Goal: Task Accomplishment & Management: Use online tool/utility

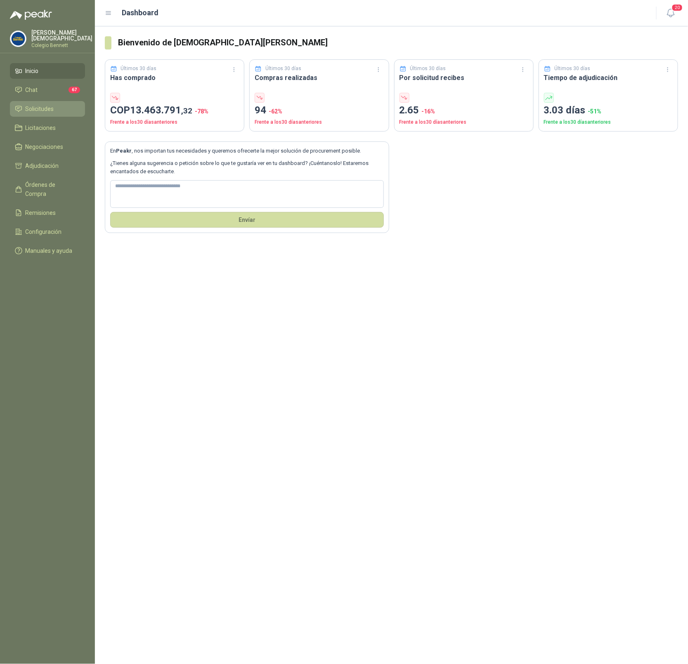
click at [36, 106] on span "Solicitudes" at bounding box center [40, 108] width 28 height 9
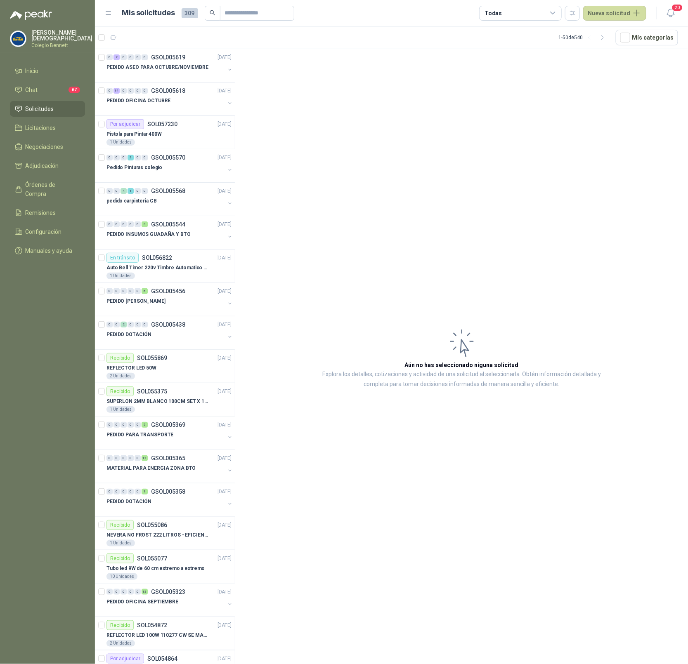
click at [23, 32] on img at bounding box center [18, 39] width 16 height 16
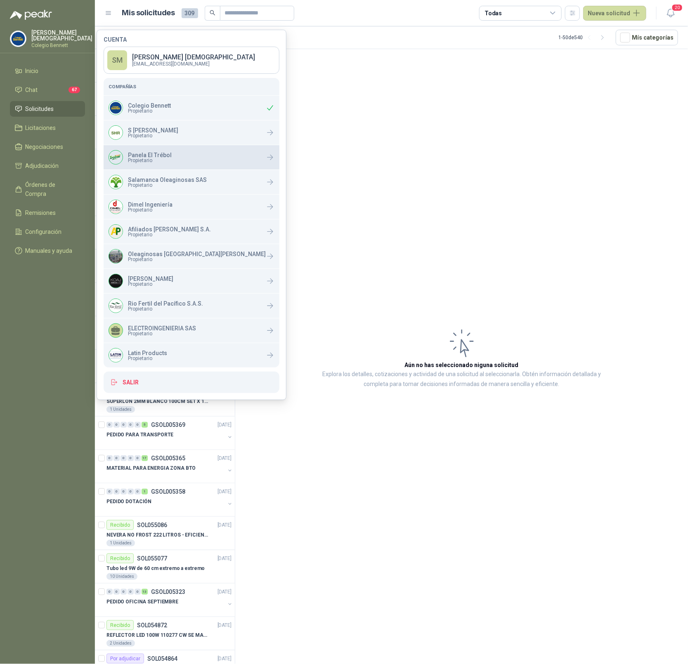
click at [170, 161] on div "Panela El Trébol Propietario" at bounding box center [192, 157] width 176 height 24
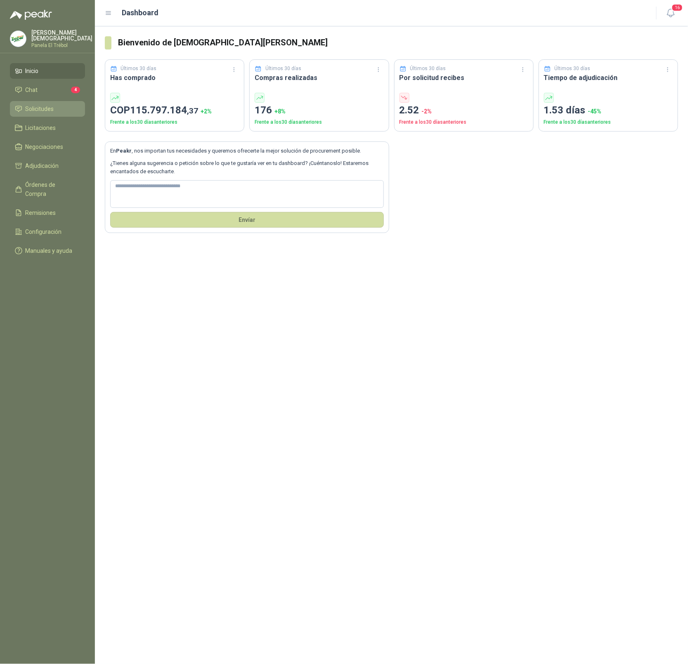
click at [47, 104] on span "Solicitudes" at bounding box center [40, 108] width 28 height 9
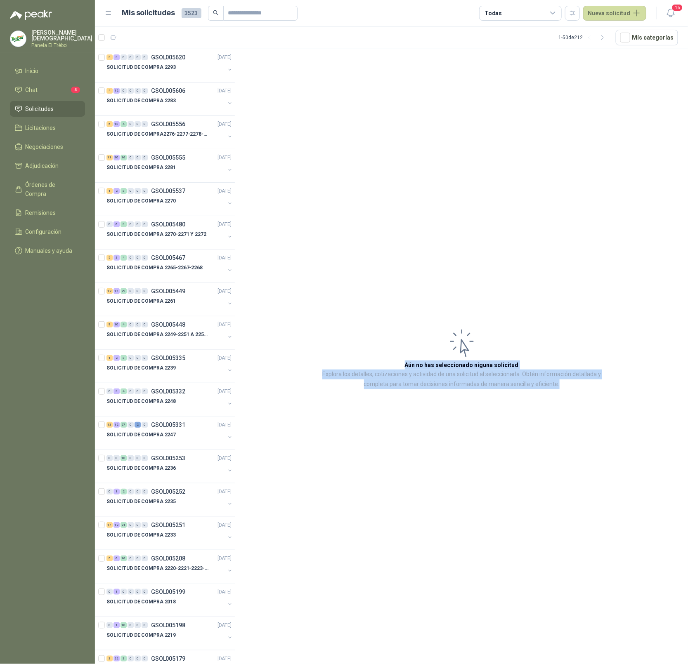
drag, startPoint x: 407, startPoint y: 365, endPoint x: 565, endPoint y: 387, distance: 159.6
click at [565, 387] on article "Aún no has seleccionado niguna solicitud Explora los detalles, cotizaciones y a…" at bounding box center [461, 358] width 453 height 618
click at [566, 386] on p "Explora los detalles, cotizaciones y actividad de una solicitud al seleccionarl…" at bounding box center [462, 380] width 288 height 20
drag, startPoint x: 567, startPoint y: 384, endPoint x: 401, endPoint y: 361, distance: 168.2
click at [401, 361] on article "Aún no has seleccionado niguna solicitud Explora los detalles, cotizaciones y a…" at bounding box center [461, 358] width 453 height 618
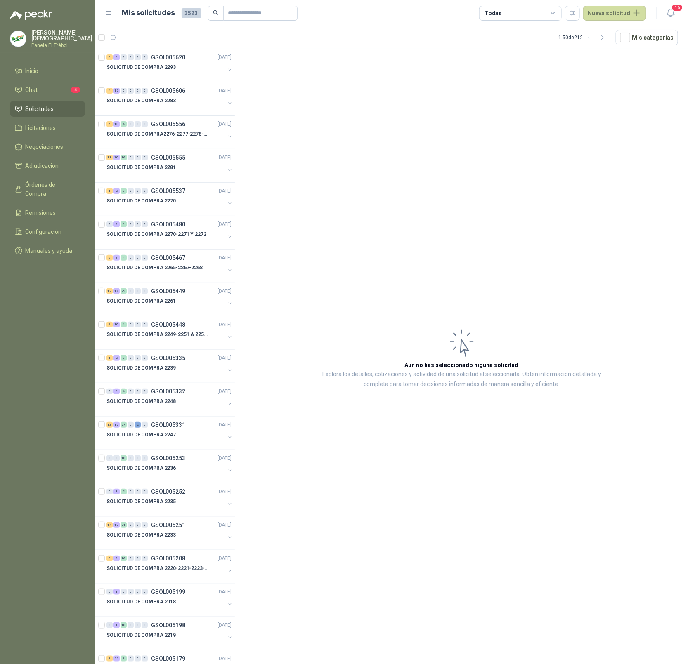
click at [418, 311] on article "Aún no has seleccionado niguna solicitud Explora los detalles, cotizaciones y a…" at bounding box center [461, 358] width 453 height 618
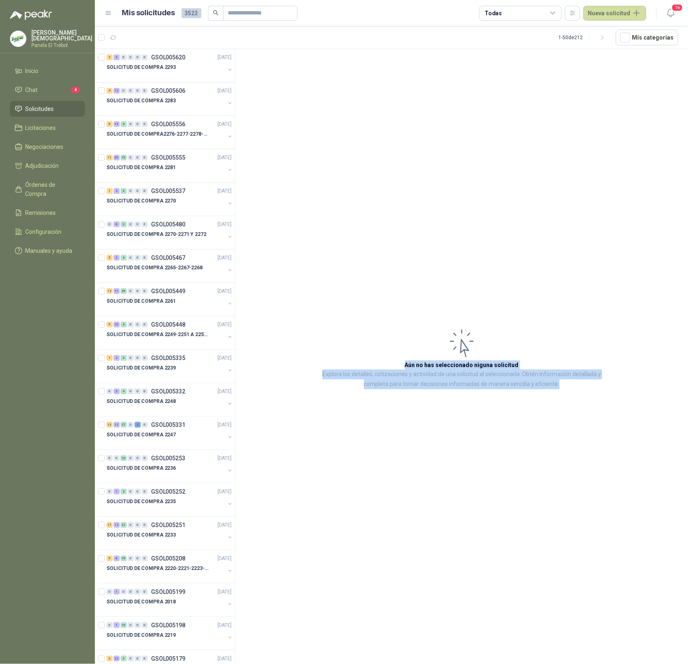
drag, startPoint x: 388, startPoint y: 320, endPoint x: 584, endPoint y: 398, distance: 211.0
click at [554, 399] on article "Aún no has seleccionado niguna solicitud Explora los detalles, cotizaciones y a…" at bounding box center [461, 358] width 453 height 618
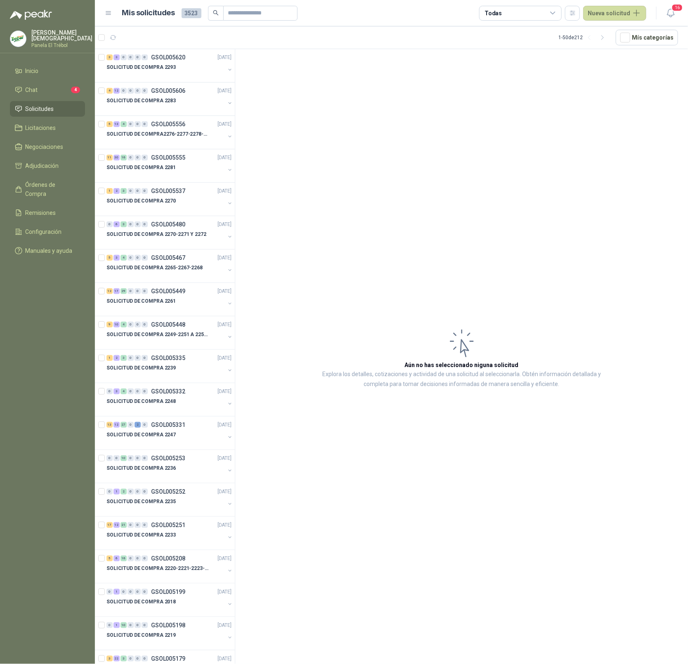
click at [584, 398] on article "Aún no has seleccionado niguna solicitud Explora los detalles, cotizaciones y a…" at bounding box center [461, 358] width 453 height 618
click at [32, 227] on span "Configuración" at bounding box center [44, 231] width 36 height 9
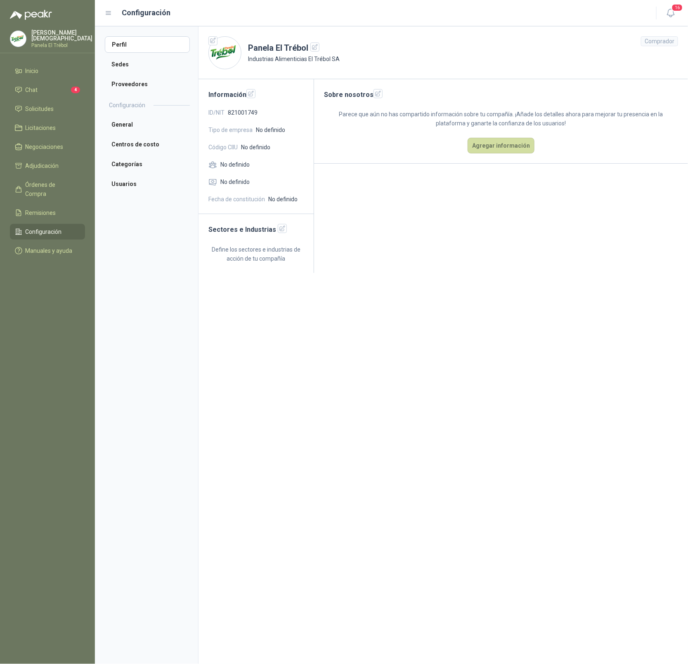
click at [51, 35] on p "Simón Mosquera" at bounding box center [61, 36] width 61 height 12
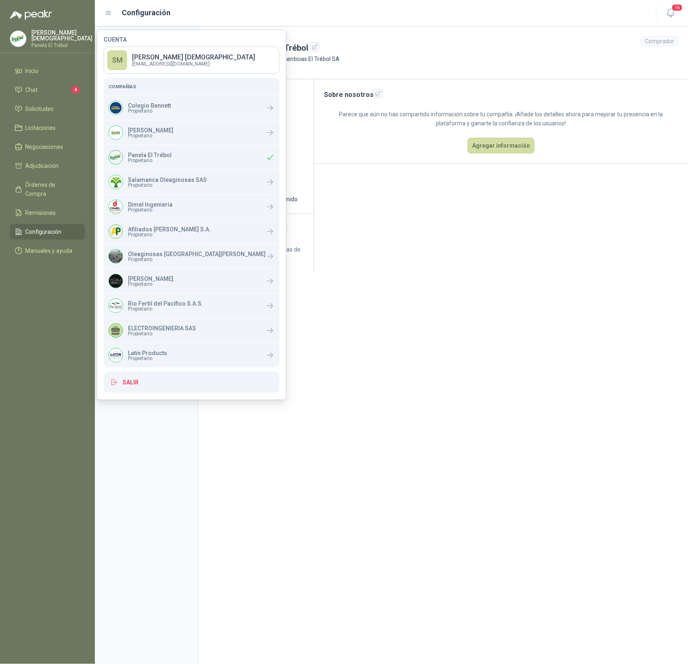
click at [434, 302] on section "Panela El Trébol Industrias Alimenticias El Trébol SA Comprador Información ID/…" at bounding box center [443, 345] width 490 height 638
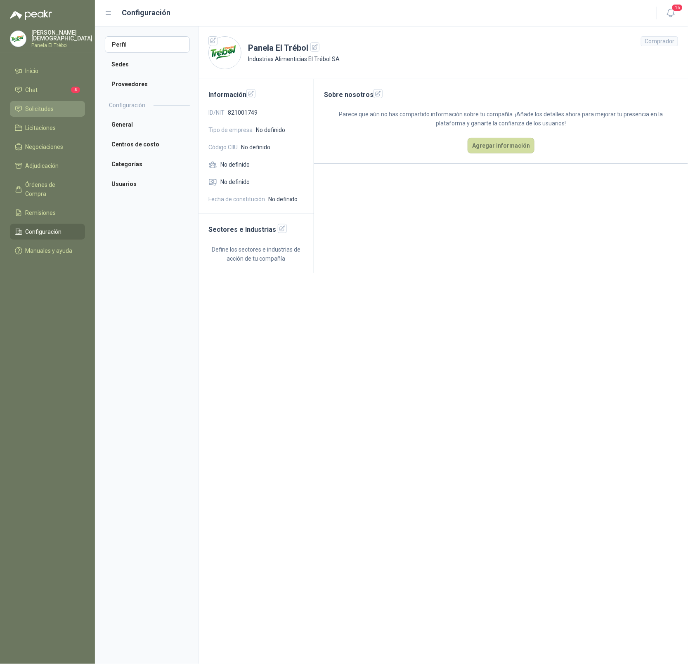
click at [43, 111] on span "Solicitudes" at bounding box center [40, 108] width 28 height 9
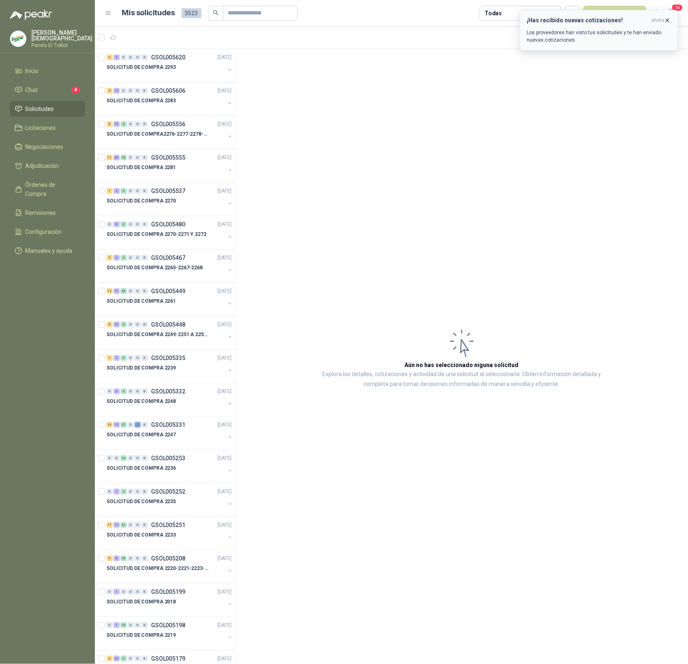
click at [665, 20] on icon "button" at bounding box center [667, 20] width 7 height 7
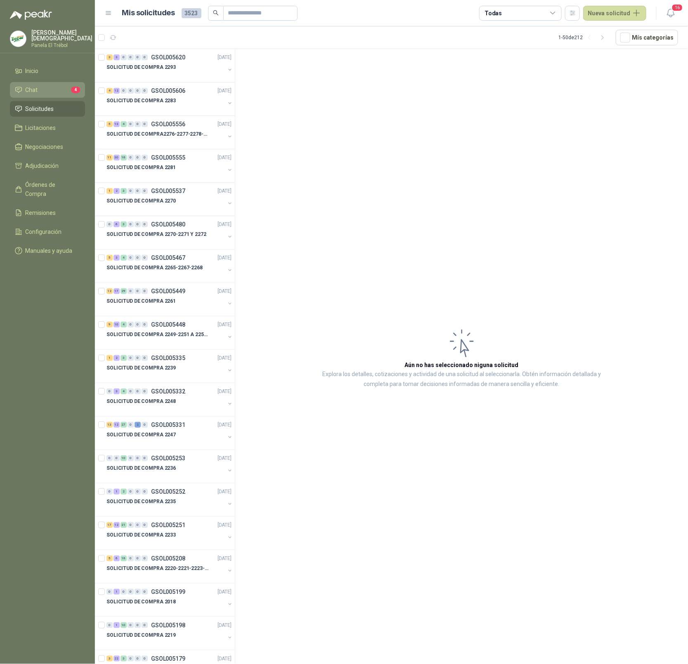
click at [47, 85] on li "Chat 4" at bounding box center [47, 89] width 65 height 9
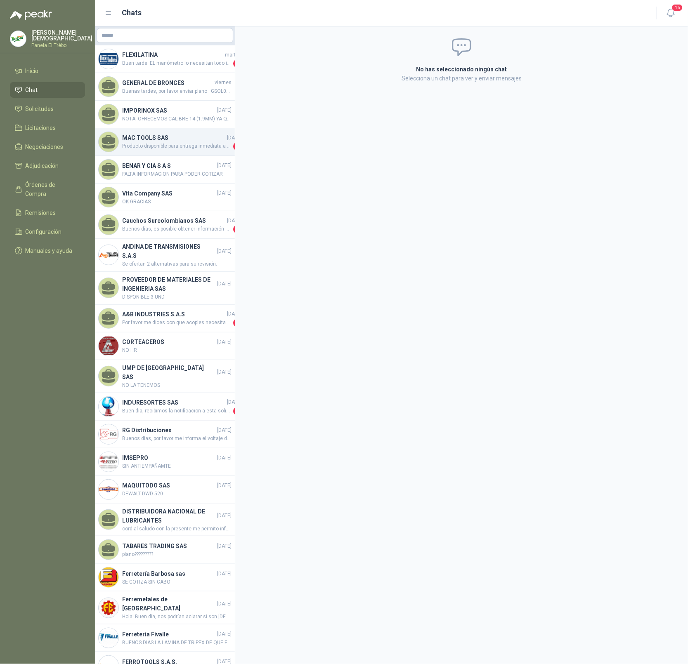
click at [158, 146] on span "Producto disponible para entrega inmediata a la fecha de esta cotización, sujet…" at bounding box center [176, 146] width 109 height 8
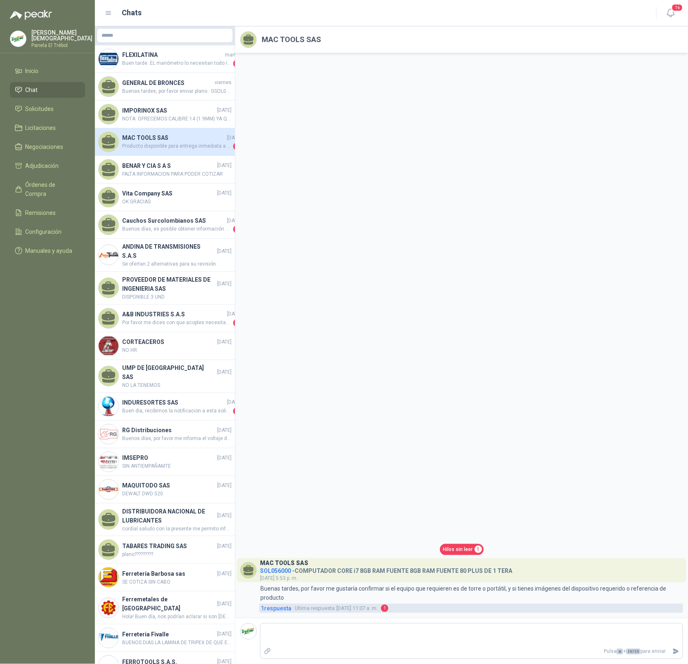
click at [276, 609] on span "1 respuesta" at bounding box center [276, 608] width 31 height 9
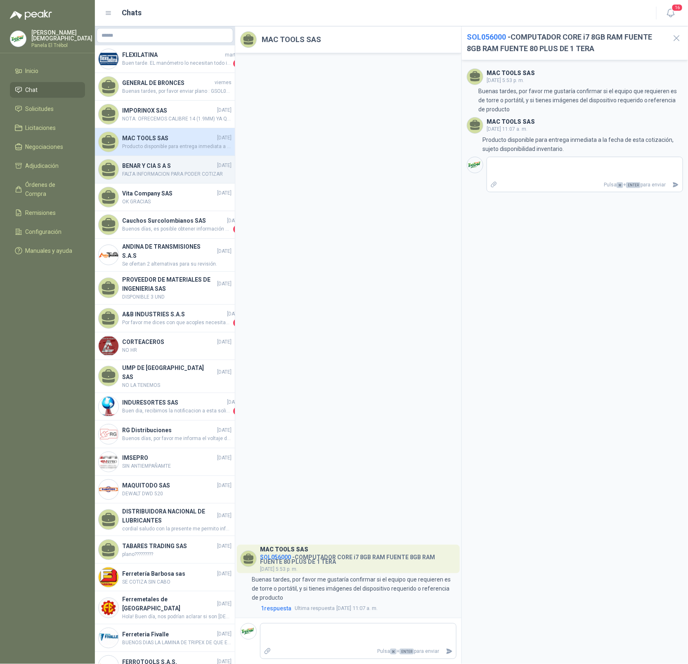
click at [169, 178] on div "BENAR Y CIA S A S 10/09/2025 FALTA INFORMACION PARA PODER COTIZAR" at bounding box center [165, 170] width 140 height 28
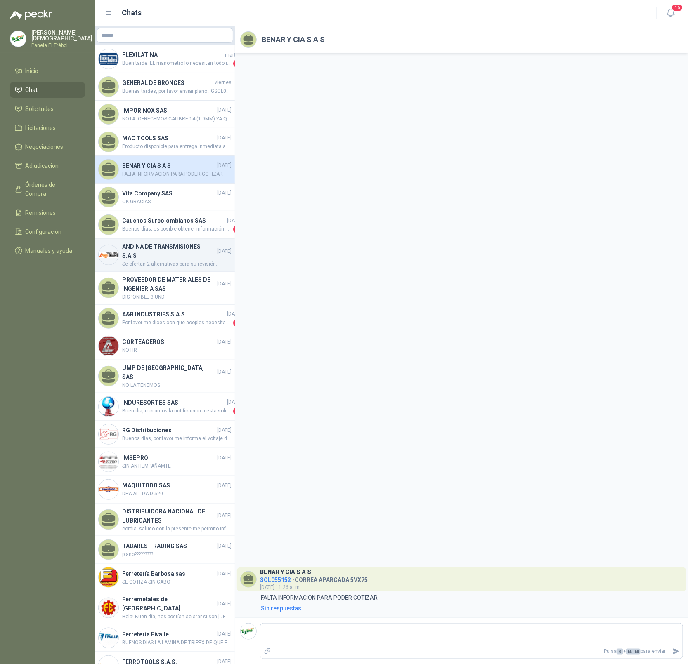
click at [153, 258] on h4 "ANDINA DE TRANSMISIONES S.A.S" at bounding box center [168, 251] width 93 height 18
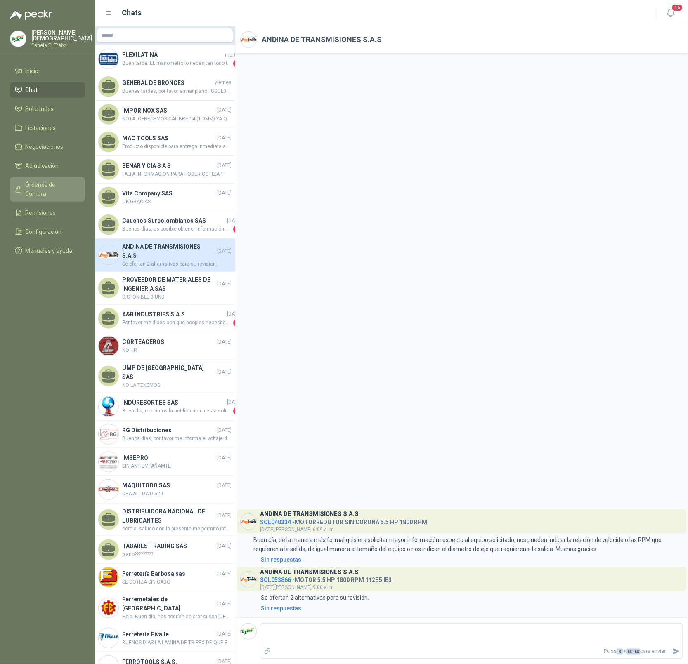
click at [45, 185] on span "Órdenes de Compra" at bounding box center [52, 189] width 52 height 18
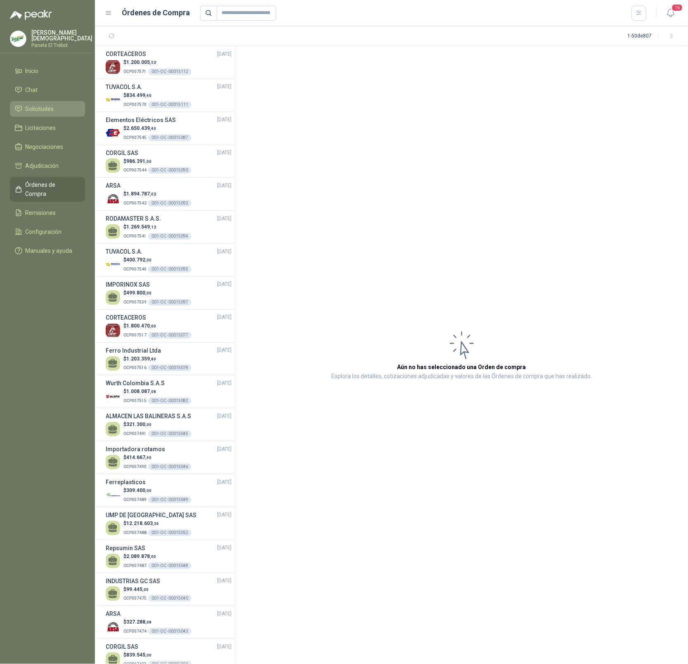
click at [52, 105] on span "Solicitudes" at bounding box center [40, 108] width 28 height 9
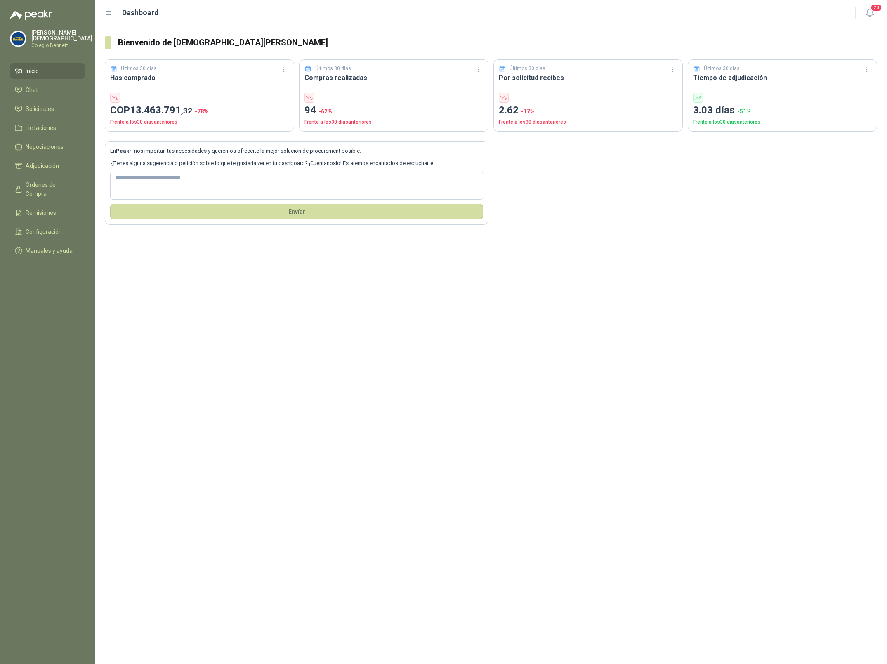
click at [55, 33] on p "Simón Mosquera" at bounding box center [61, 36] width 61 height 12
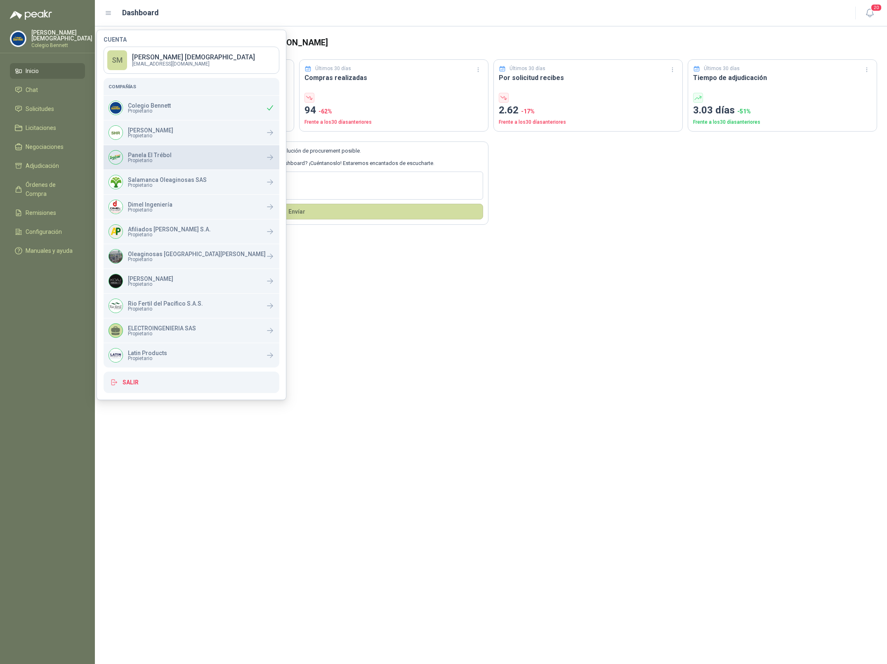
click at [173, 163] on div "Panela El Trébol Propietario" at bounding box center [192, 157] width 176 height 24
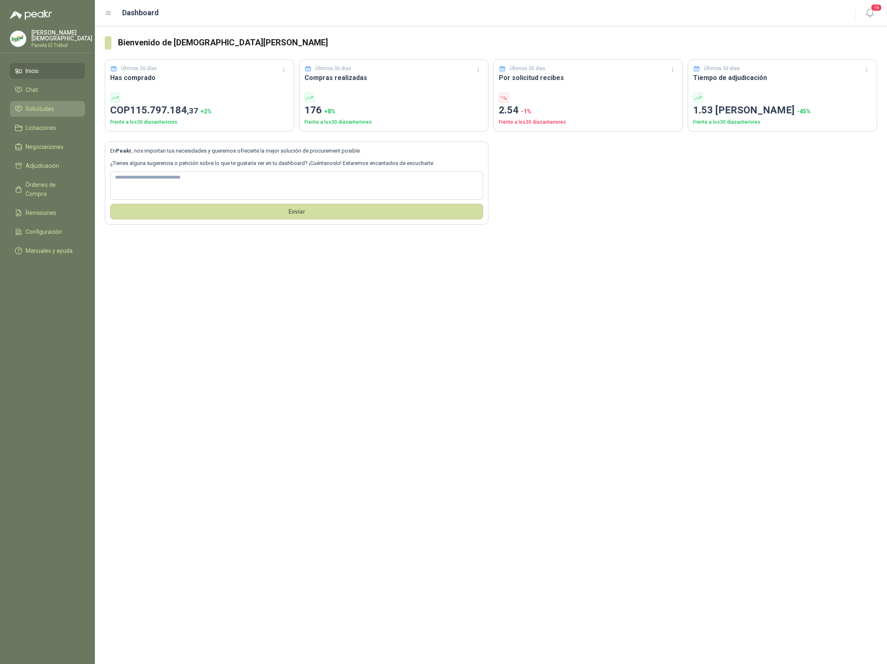
click at [58, 104] on li "Solicitudes" at bounding box center [47, 108] width 65 height 9
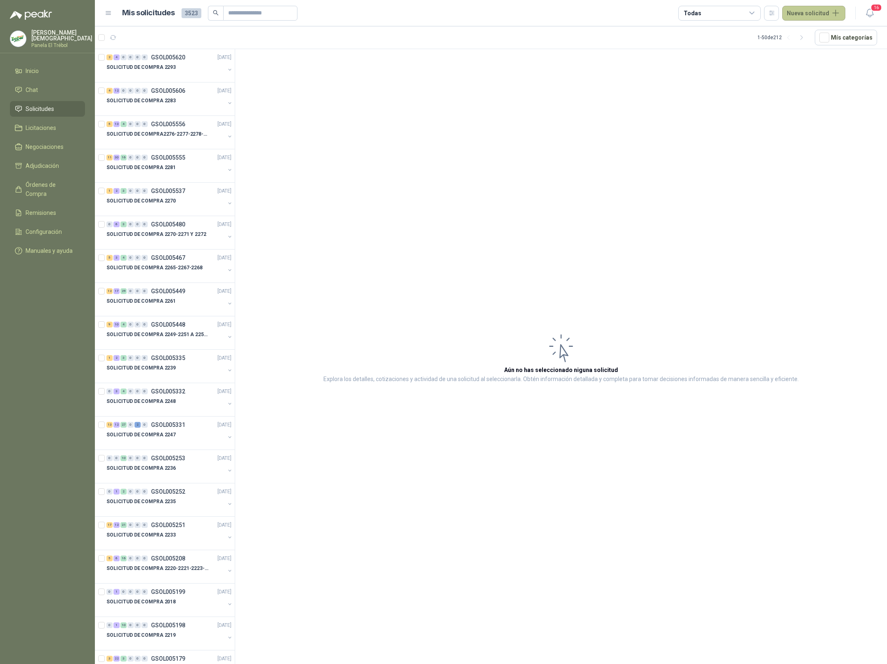
click at [830, 17] on button "Nueva solicitud" at bounding box center [813, 13] width 63 height 15
click at [374, 33] on article "1 - 50 de 212 Mís categorías" at bounding box center [491, 37] width 792 height 22
click at [259, 15] on input "text" at bounding box center [257, 13] width 58 height 14
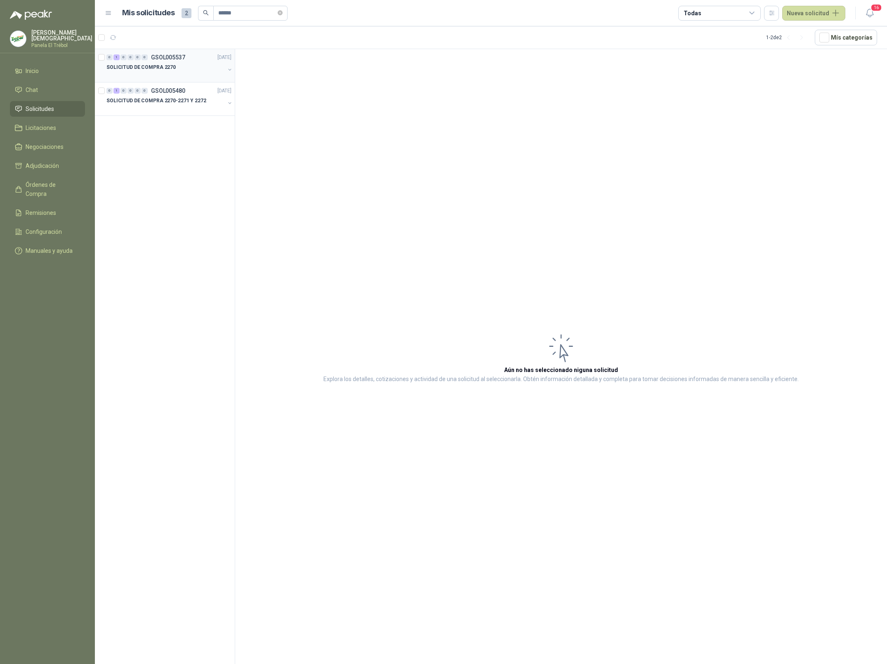
click at [156, 62] on div "SOLICITUD DE COMPRA 2270" at bounding box center [165, 67] width 118 height 10
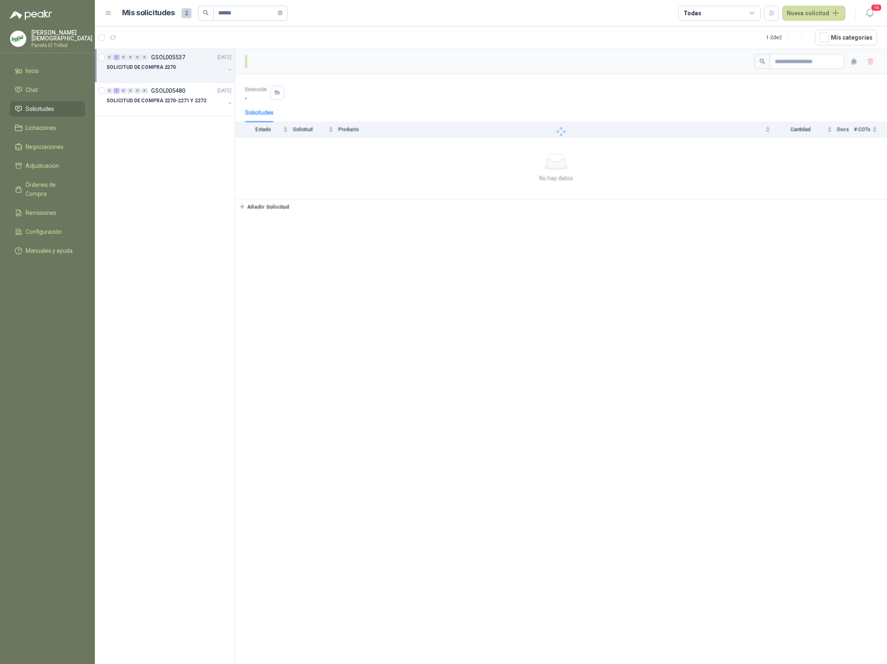
click at [170, 63] on div "SOLICITUD DE COMPRA 2270" at bounding box center [165, 67] width 118 height 10
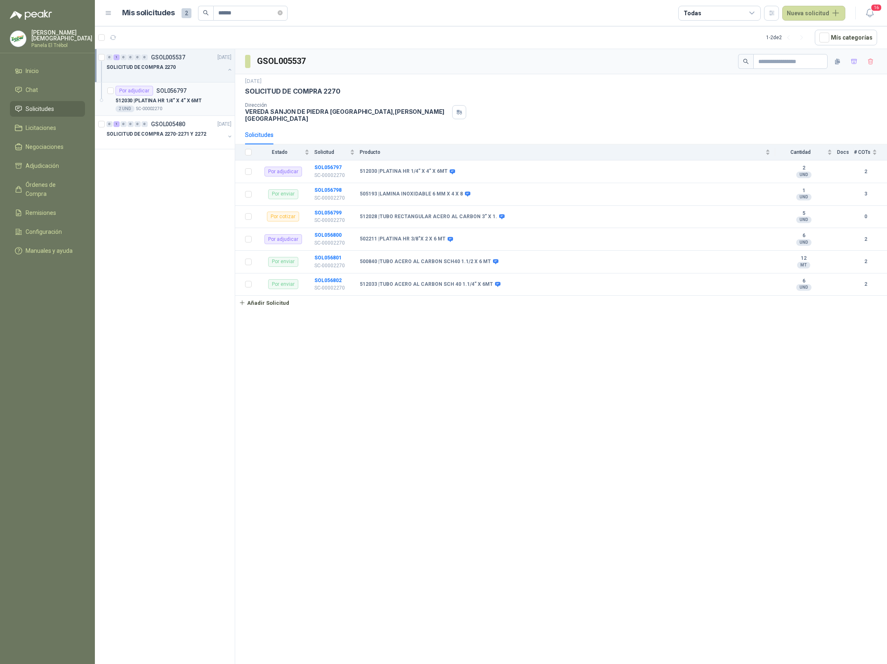
click at [186, 97] on p "512030 | PLATINA HR 1/4” X 4” X 6MT" at bounding box center [159, 101] width 86 height 8
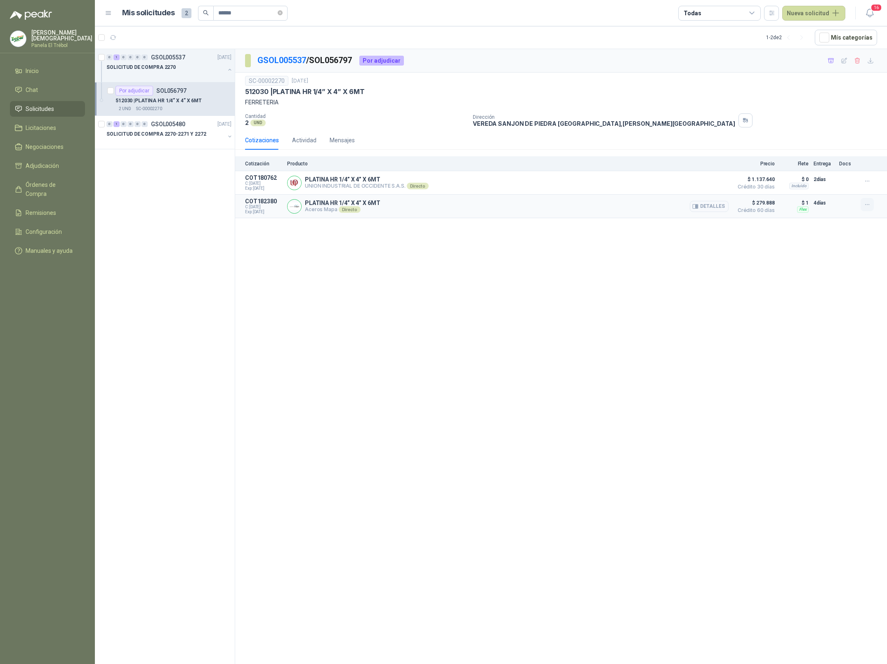
click at [869, 206] on icon "button" at bounding box center [867, 204] width 7 height 7
click at [843, 170] on button "Añadir" at bounding box center [851, 172] width 66 height 13
click at [272, 15] on input "******" at bounding box center [247, 13] width 58 height 14
type input "******"
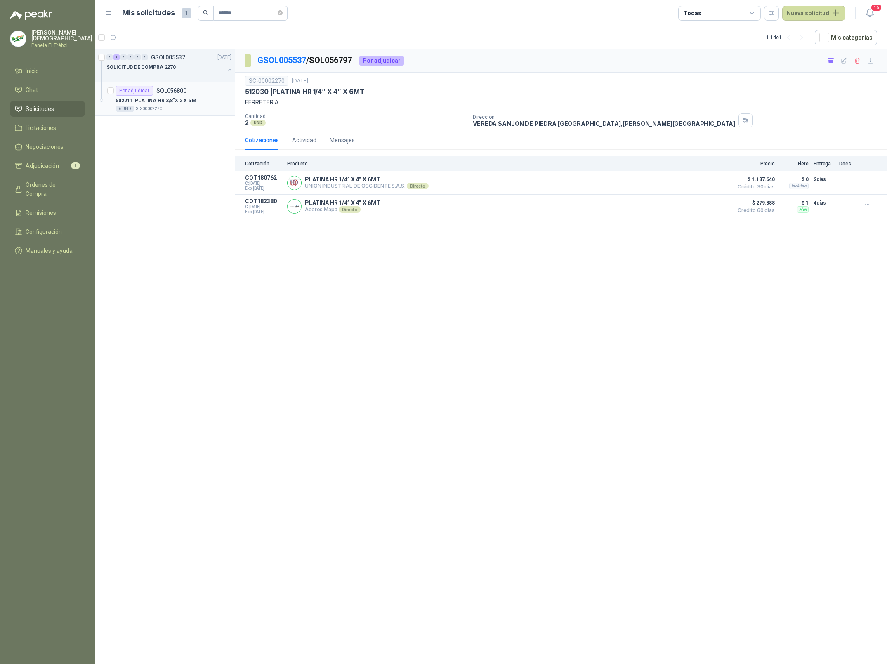
click at [175, 95] on div "Por adjudicar SOL056800" at bounding box center [151, 91] width 71 height 10
click at [865, 204] on icon "button" at bounding box center [867, 204] width 7 height 7
click at [840, 172] on button "Añadir" at bounding box center [851, 172] width 66 height 13
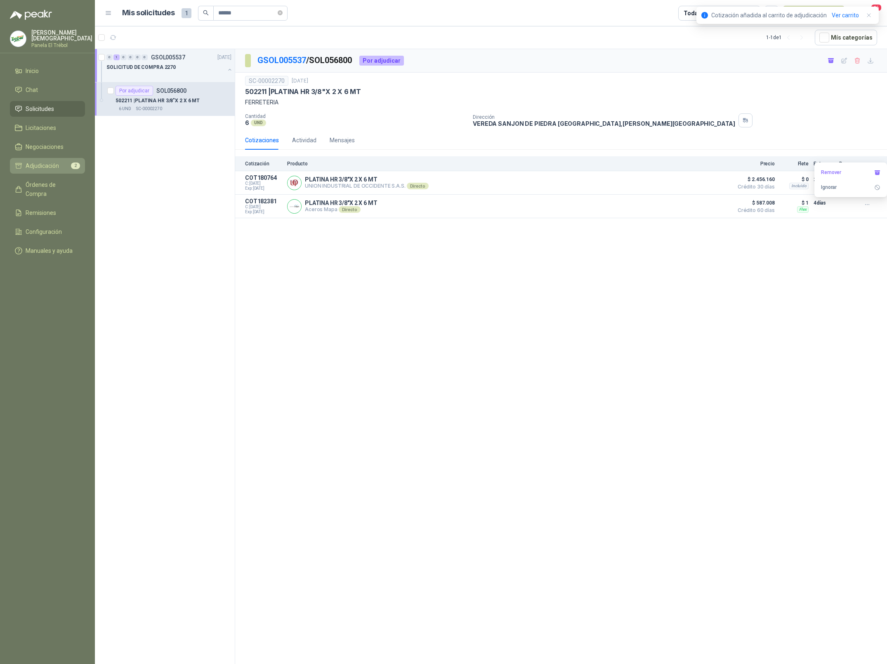
click at [65, 163] on li "Adjudicación 2" at bounding box center [47, 165] width 65 height 9
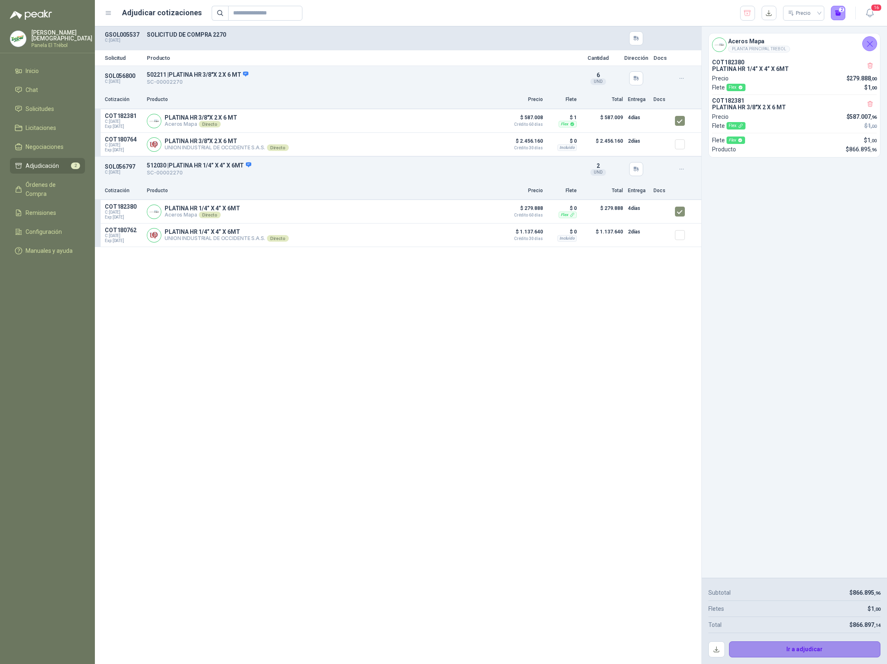
click at [809, 650] on button "Ir a adjudicar" at bounding box center [805, 649] width 152 height 17
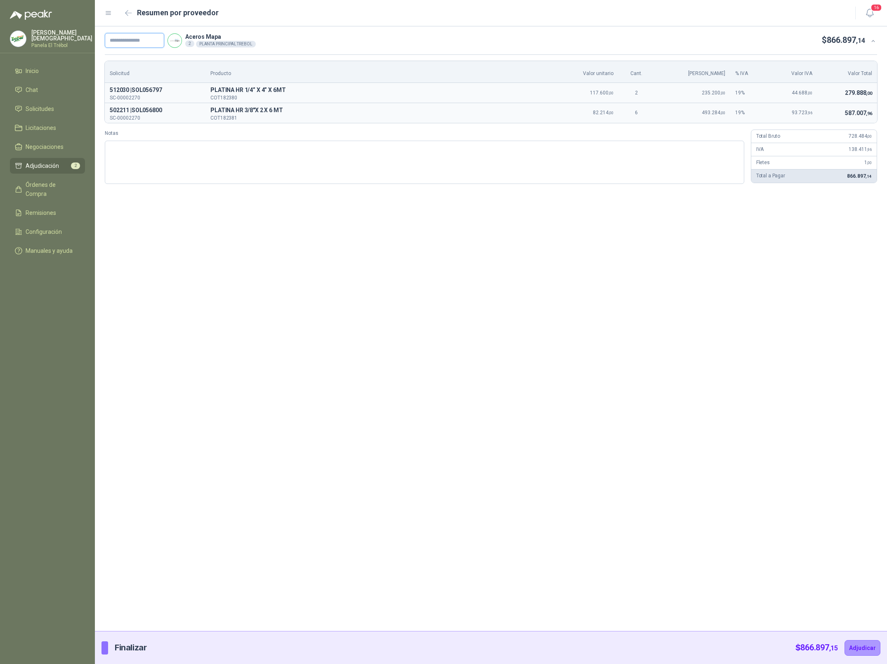
click at [151, 43] on input "text" at bounding box center [134, 40] width 59 height 15
paste input "**********"
type input "**********"
click at [853, 651] on button "Adjudicar" at bounding box center [862, 648] width 36 height 16
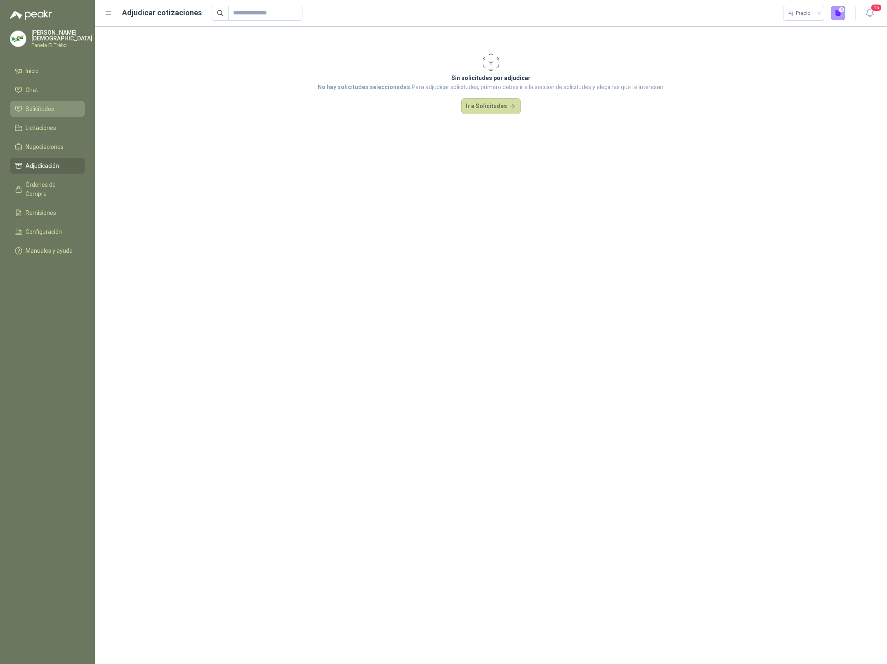
click at [33, 109] on span "Solicitudes" at bounding box center [40, 108] width 28 height 9
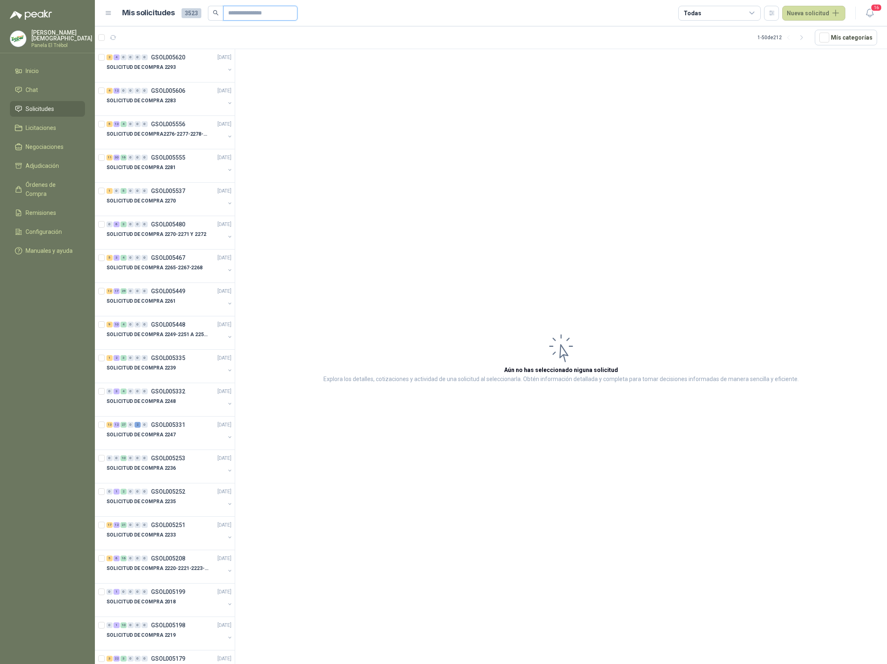
click at [245, 14] on input "text" at bounding box center [257, 13] width 58 height 14
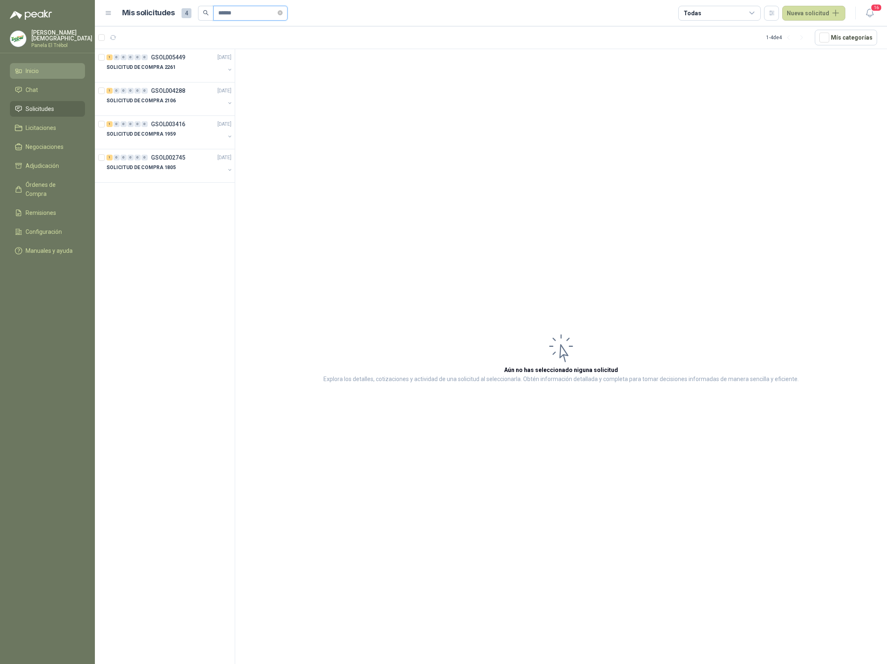
type input "******"
click at [43, 43] on p "Panela El Trébol" at bounding box center [61, 45] width 61 height 5
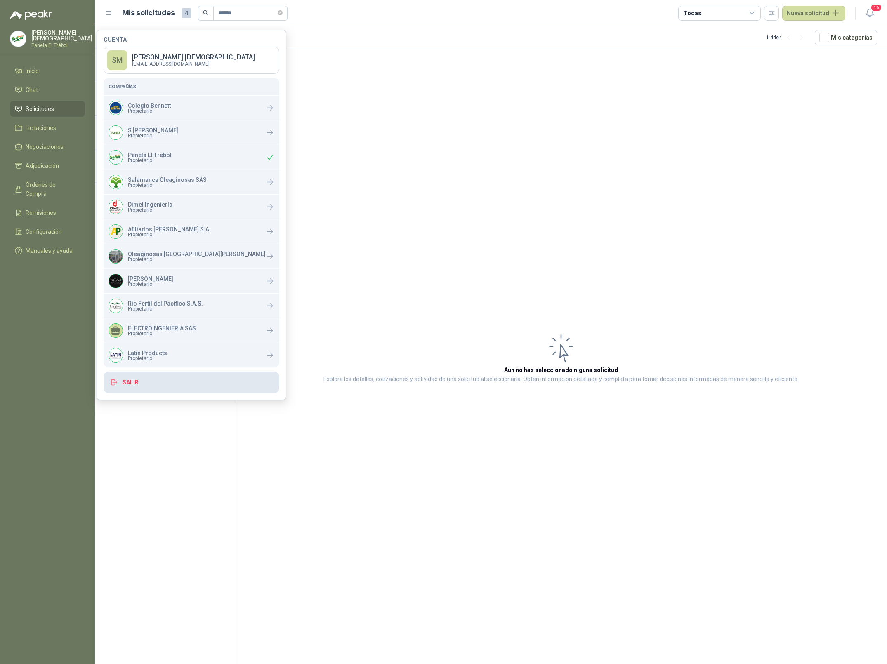
click at [174, 379] on button "Salir" at bounding box center [192, 382] width 176 height 21
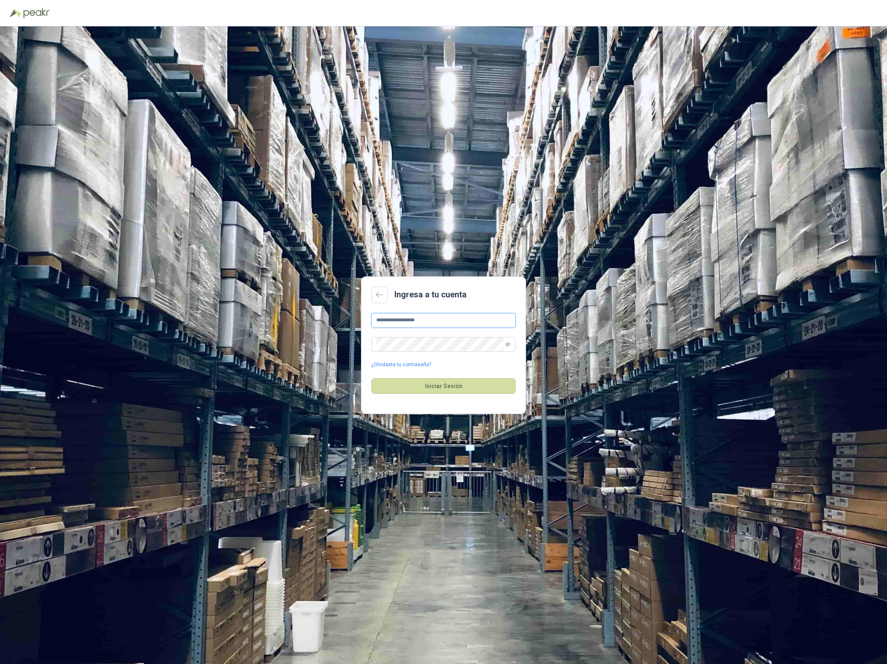
click at [438, 321] on input "**********" at bounding box center [443, 320] width 144 height 15
type input "**********"
click at [448, 387] on button "Iniciar Sesión" at bounding box center [443, 386] width 144 height 16
